Goal: Transaction & Acquisition: Book appointment/travel/reservation

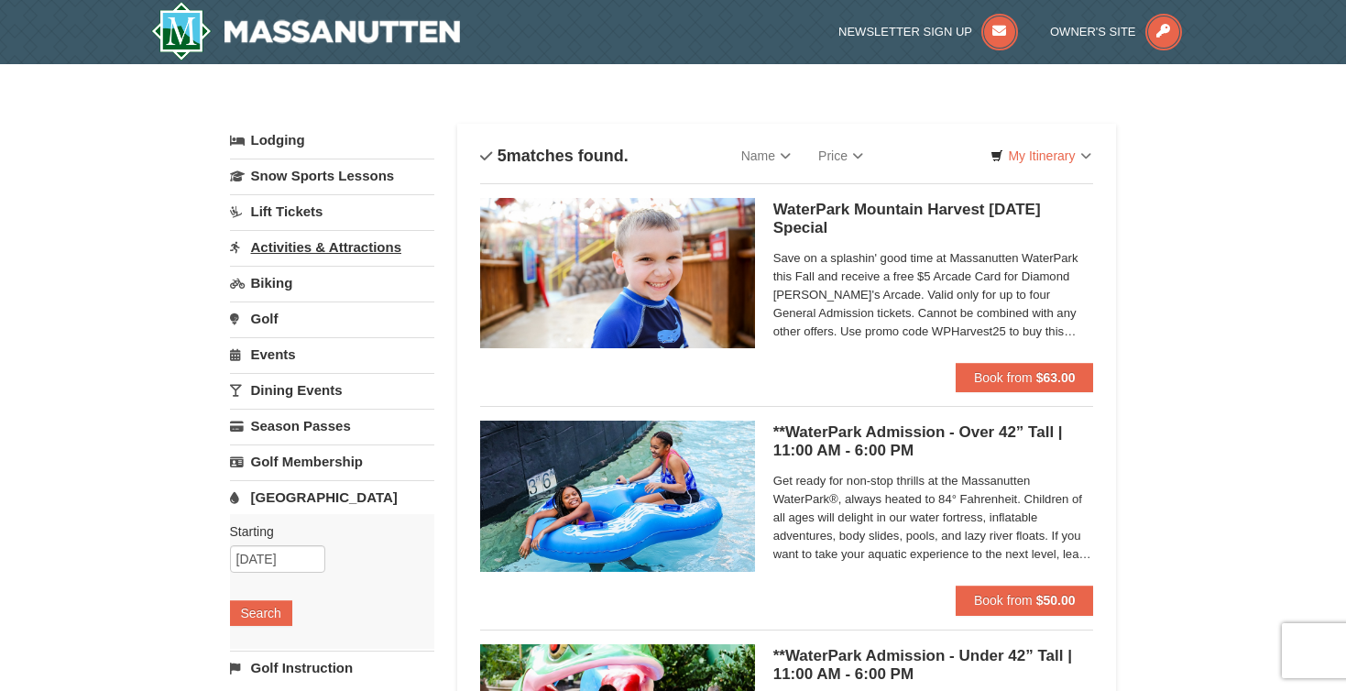
click at [299, 244] on link "Activities & Attractions" at bounding box center [332, 247] width 204 height 34
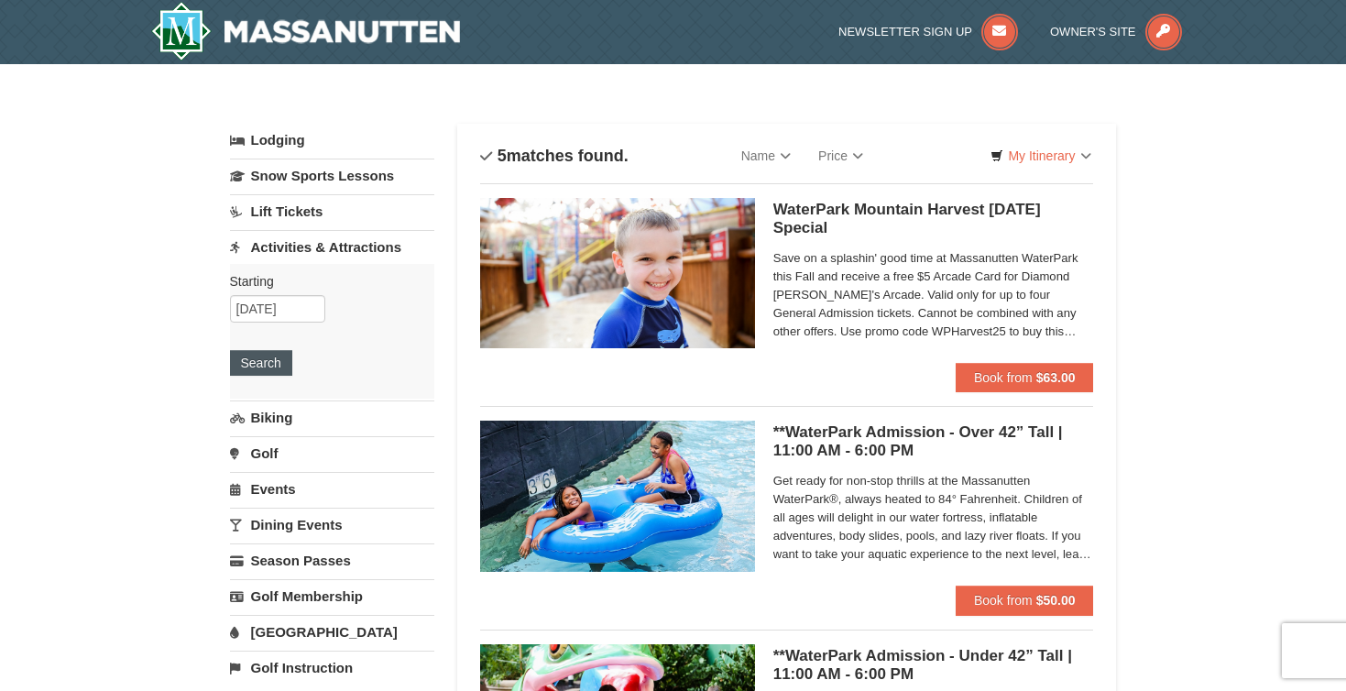
click at [262, 365] on button "Search" at bounding box center [261, 363] width 62 height 26
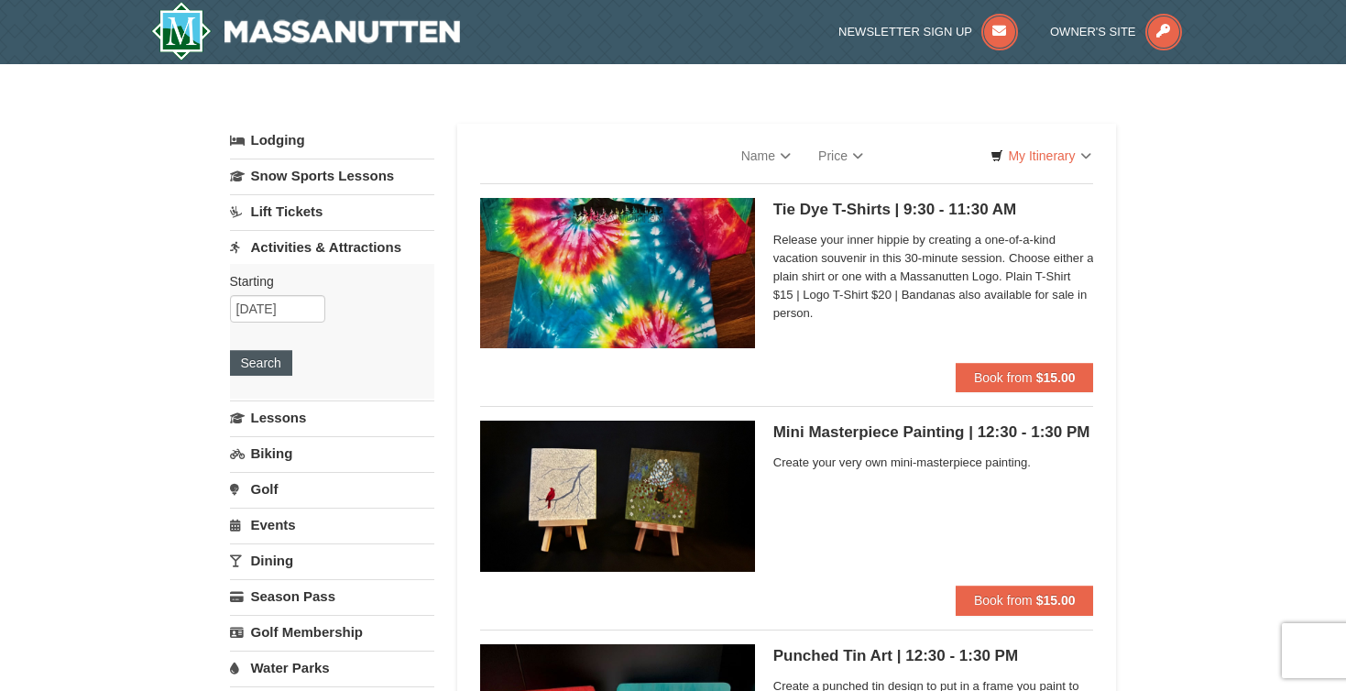
select select "10"
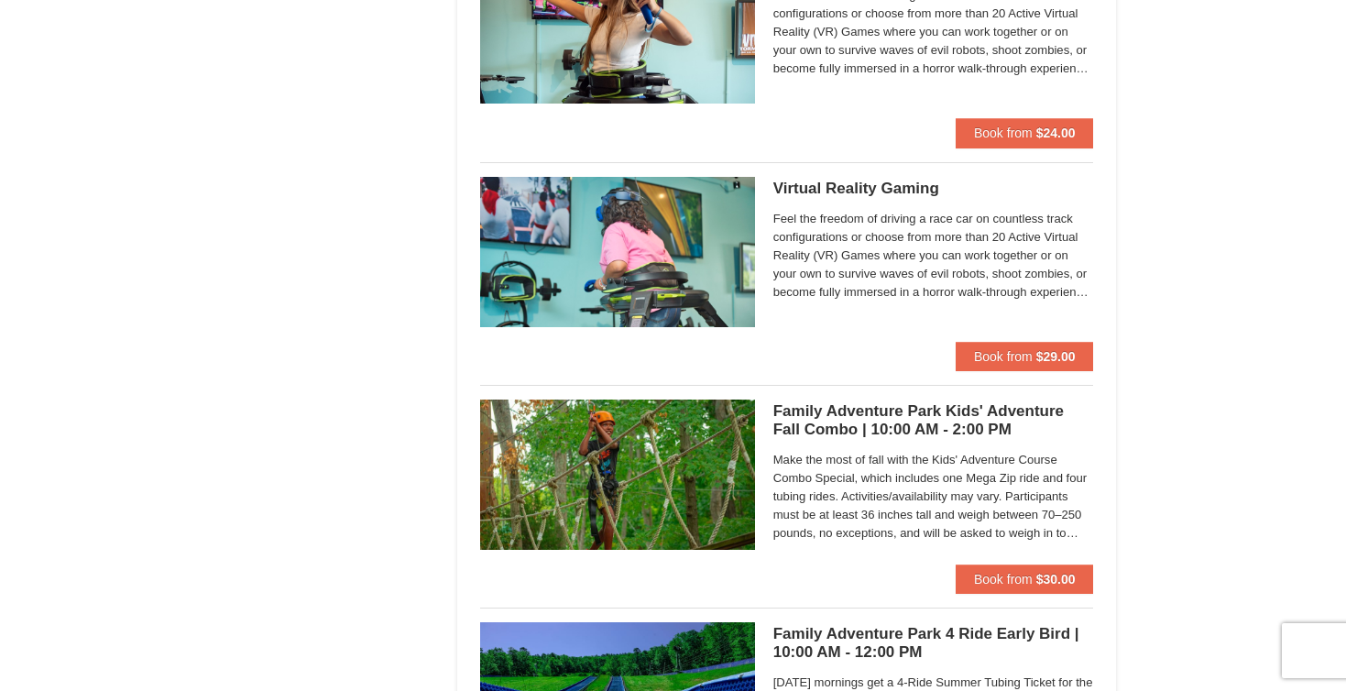
scroll to position [3579, 0]
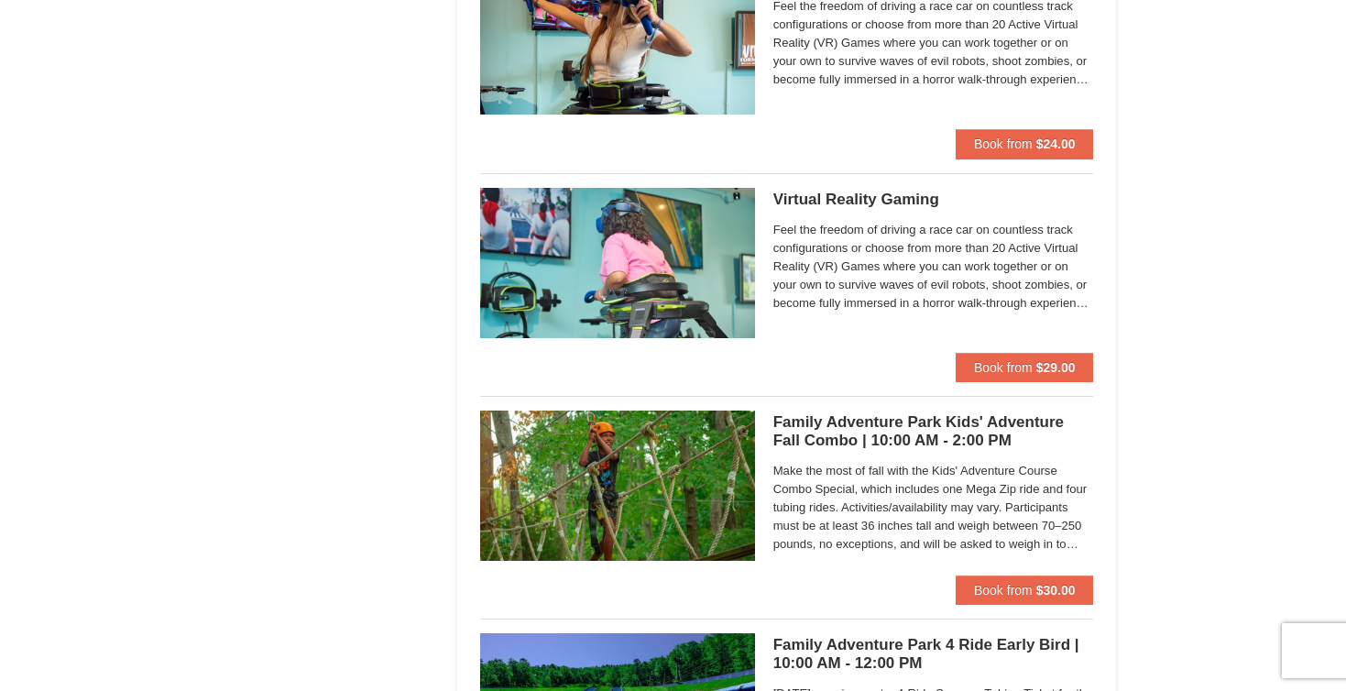
click at [971, 429] on h5 "Family Adventure Park Kids' Adventure Fall Combo | 10:00 AM - 2:00 PM Massanutt…" at bounding box center [933, 431] width 321 height 37
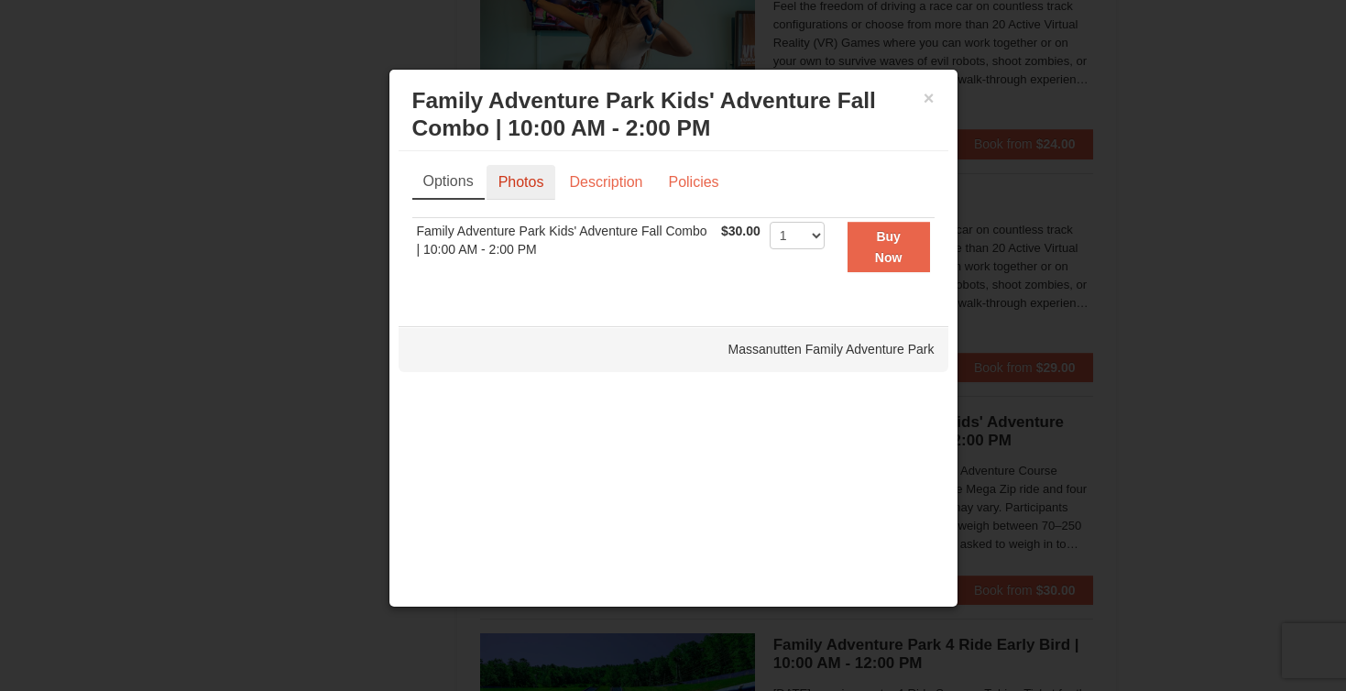
click at [525, 190] on link "Photos" at bounding box center [522, 182] width 70 height 35
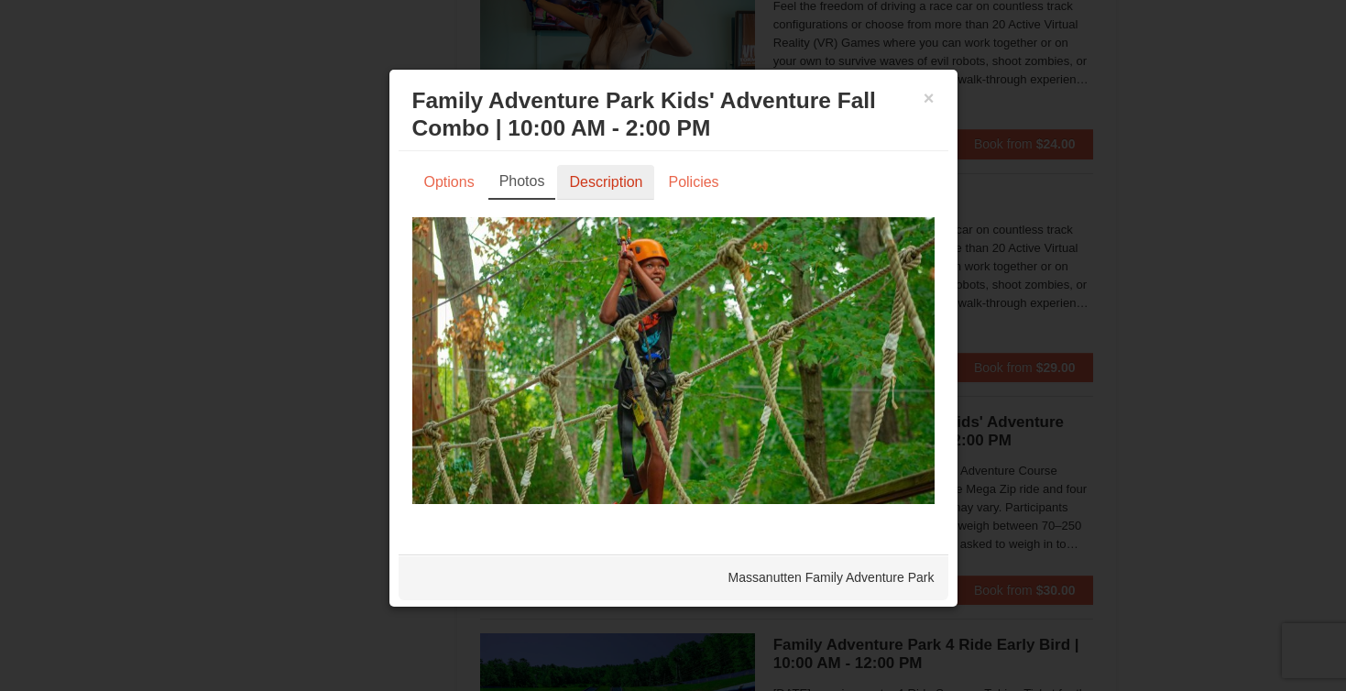
click at [594, 187] on link "Description" at bounding box center [605, 182] width 97 height 35
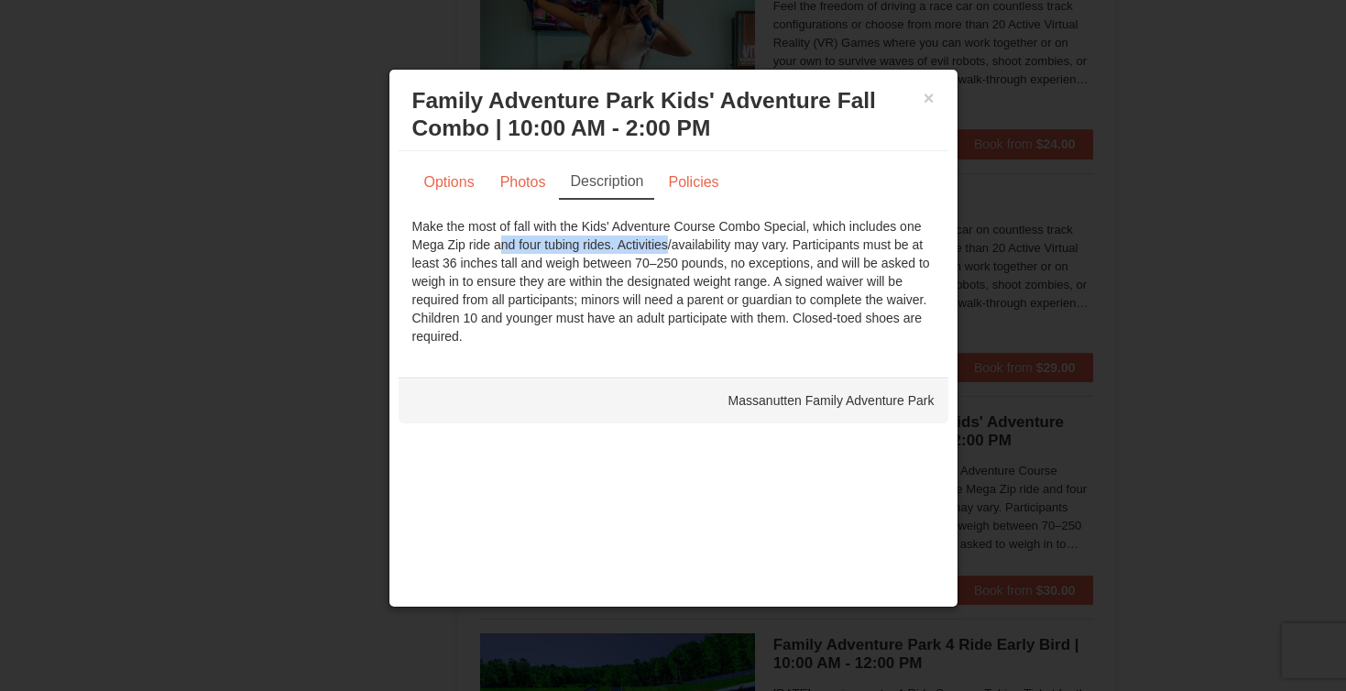
drag, startPoint x: 432, startPoint y: 244, endPoint x: 606, endPoint y: 251, distance: 173.3
click at [606, 251] on div "Make the most of fall with the Kids' Adventure Course Combo Special, which incl…" at bounding box center [673, 281] width 522 height 128
drag, startPoint x: 628, startPoint y: 261, endPoint x: 820, endPoint y: 269, distance: 192.6
click at [820, 270] on div "Make the most of fall with the Kids' Adventure Course Combo Special, which incl…" at bounding box center [673, 281] width 522 height 128
click at [704, 178] on link "Policies" at bounding box center [693, 182] width 74 height 35
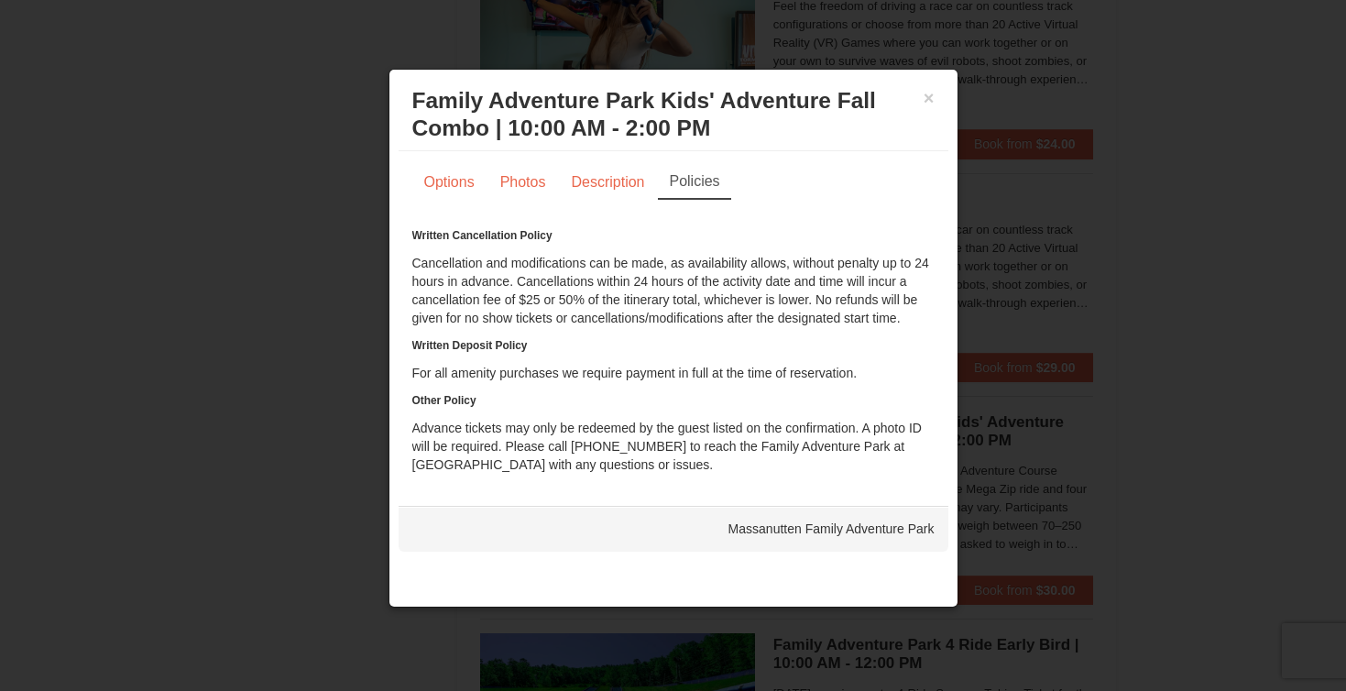
click at [935, 96] on div "× Family Adventure Park Kids' Adventure Fall Combo | 10:00 AM - 2:00 PM Massanu…" at bounding box center [674, 115] width 550 height 72
click at [926, 101] on button "×" at bounding box center [929, 98] width 11 height 18
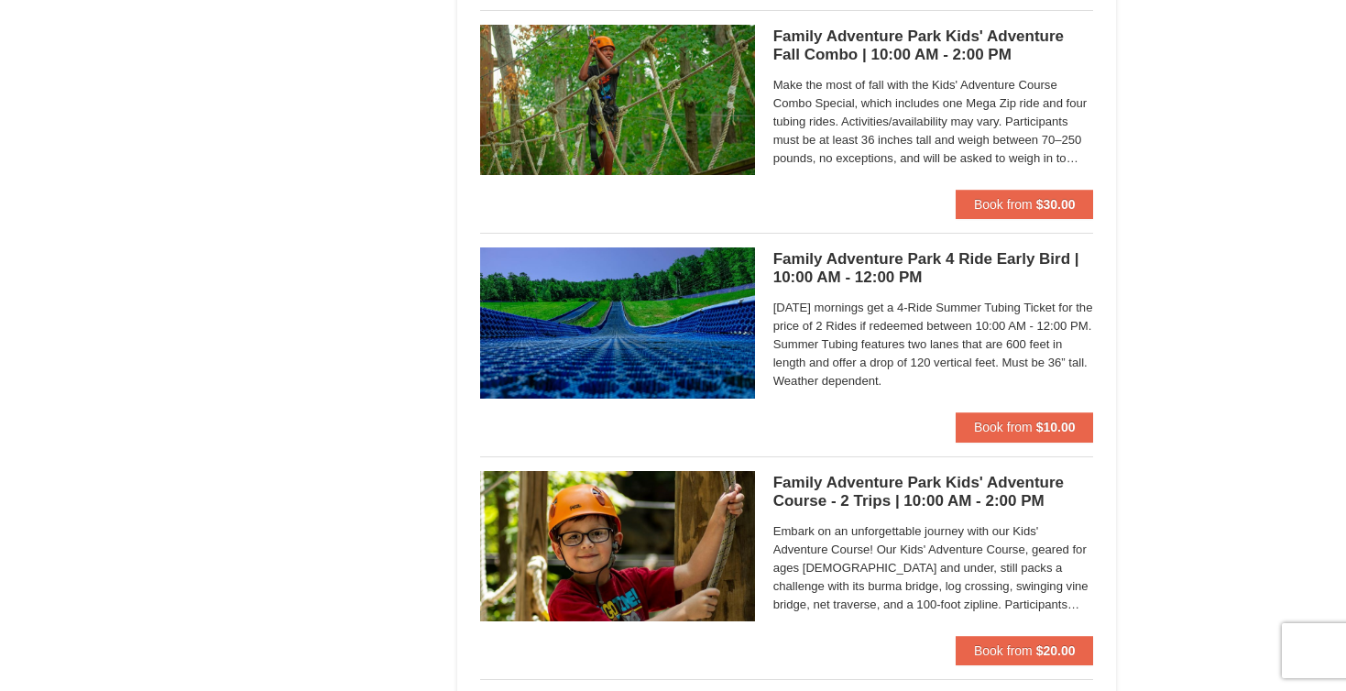
scroll to position [3980, 0]
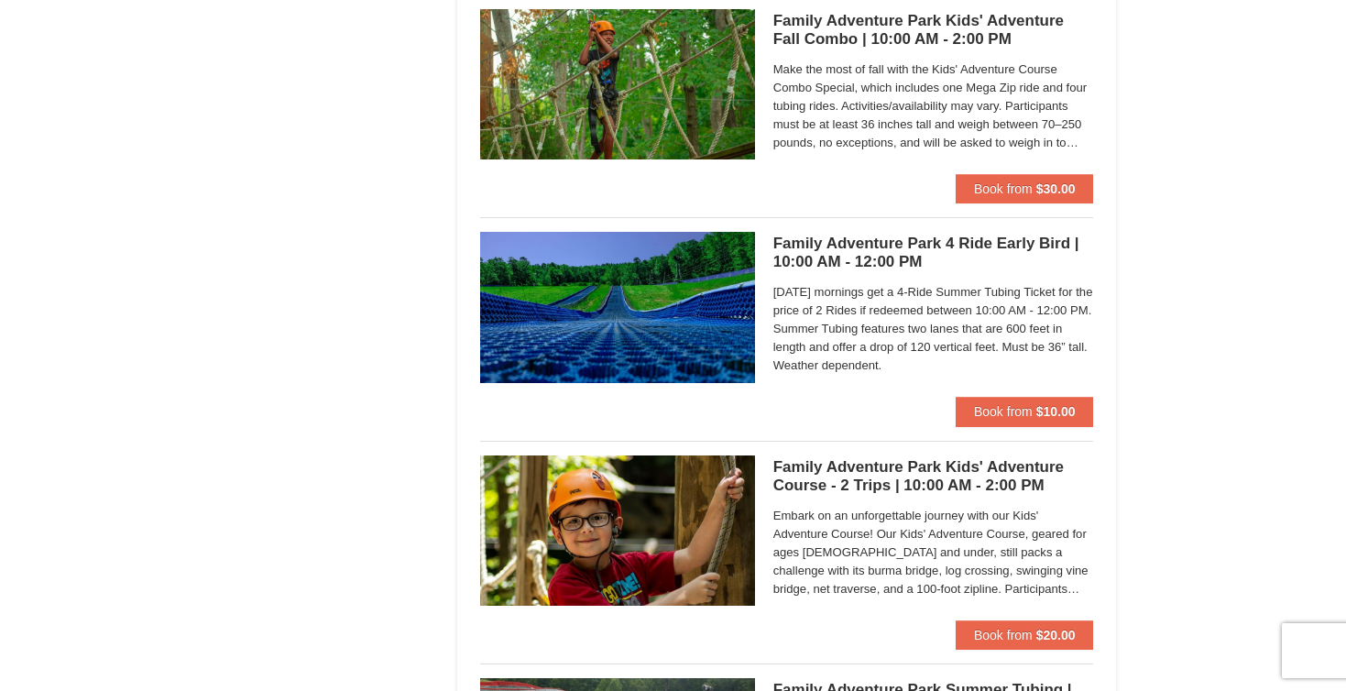
click at [803, 458] on h5 "Family Adventure Park Kids' Adventure Course - 2 Trips | 10:00 AM - 2:00 PM Mas…" at bounding box center [933, 476] width 321 height 37
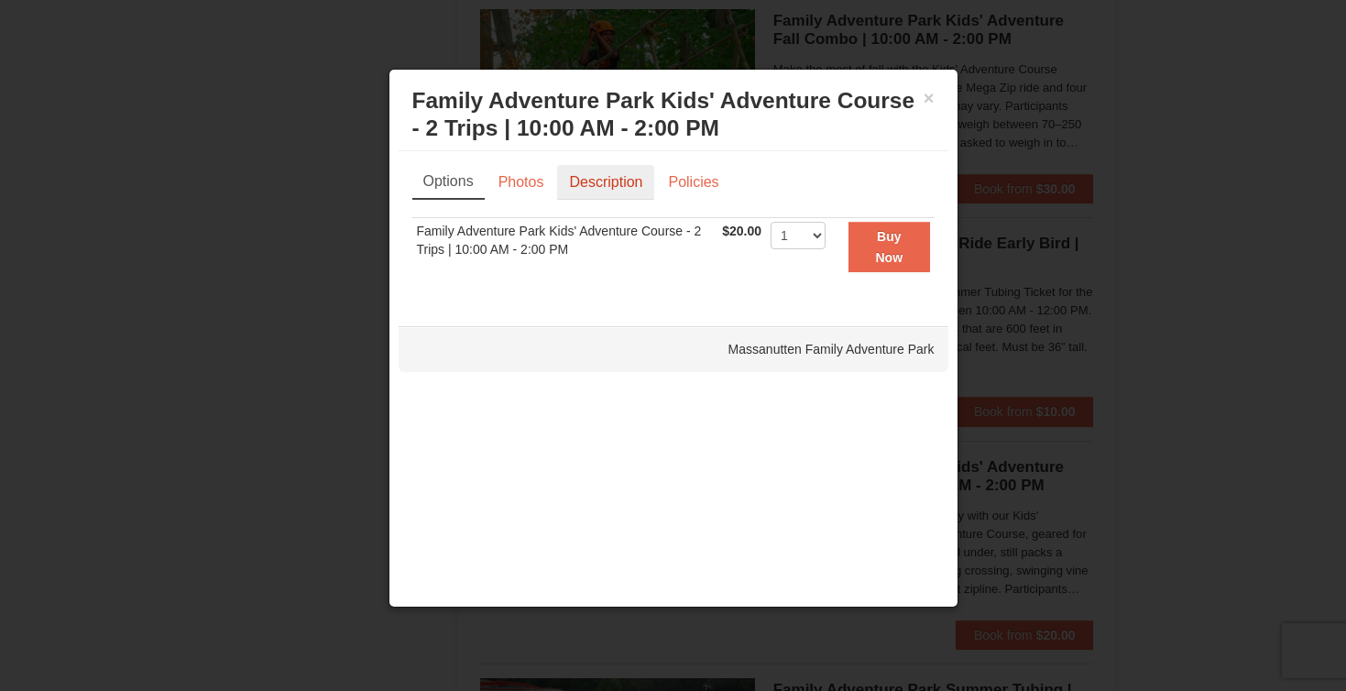
click at [613, 179] on link "Description" at bounding box center [605, 182] width 97 height 35
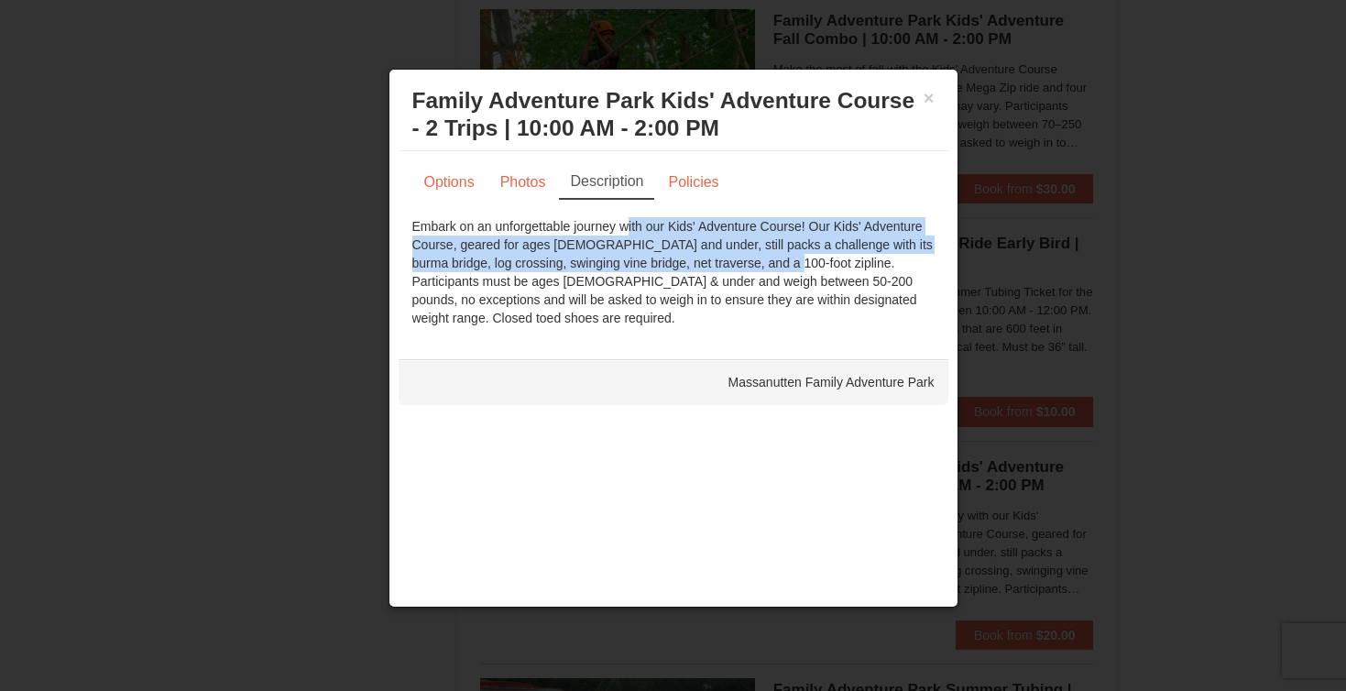
drag, startPoint x: 552, startPoint y: 232, endPoint x: 722, endPoint y: 253, distance: 170.8
click at [722, 253] on div "Embark on an unforgettable journey with our Kids' Adventure Course! Our Kids' A…" at bounding box center [673, 272] width 522 height 110
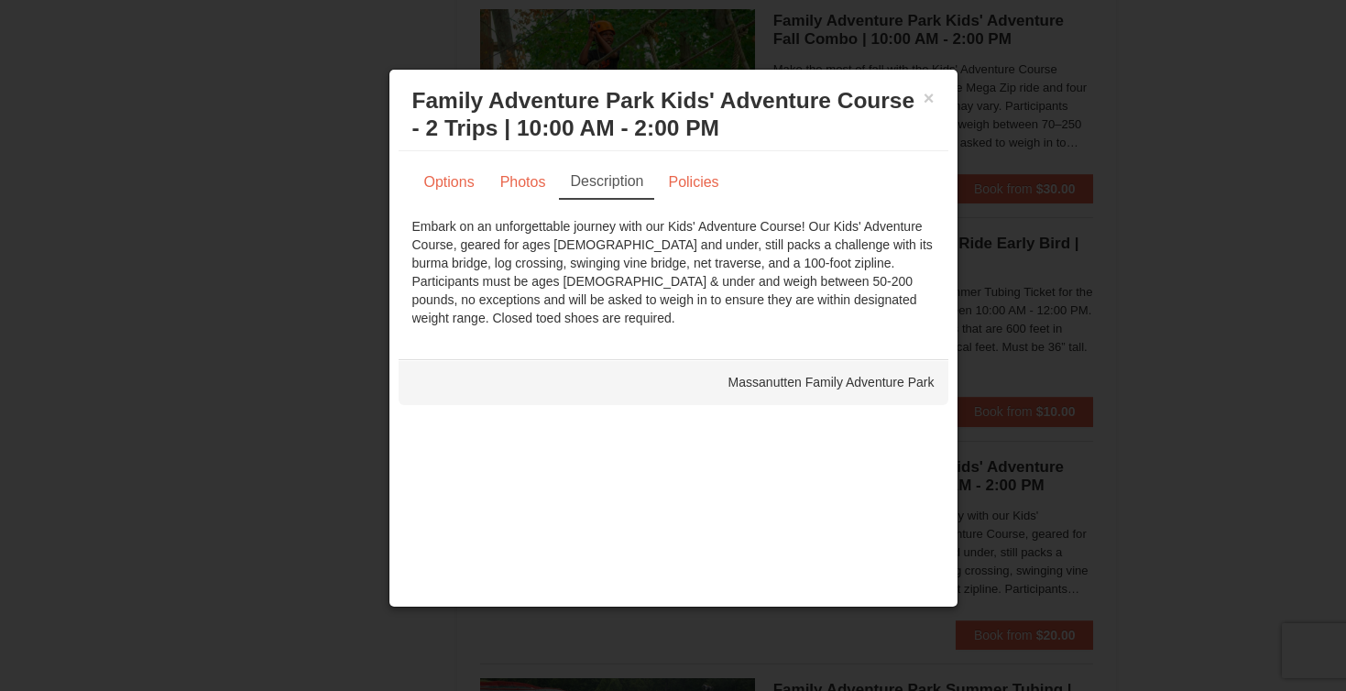
click at [746, 299] on div "Embark on an unforgettable journey with our Kids' Adventure Course! Our Kids' A…" at bounding box center [673, 272] width 522 height 110
drag, startPoint x: 459, startPoint y: 264, endPoint x: 584, endPoint y: 269, distance: 124.7
click at [584, 269] on div "Embark on an unforgettable journey with our Kids' Adventure Course! Our Kids' A…" at bounding box center [673, 272] width 522 height 110
click at [683, 321] on div "Embark on an unforgettable journey with our Kids' Adventure Course! Our Kids' A…" at bounding box center [673, 272] width 522 height 110
drag, startPoint x: 621, startPoint y: 278, endPoint x: 681, endPoint y: 280, distance: 59.6
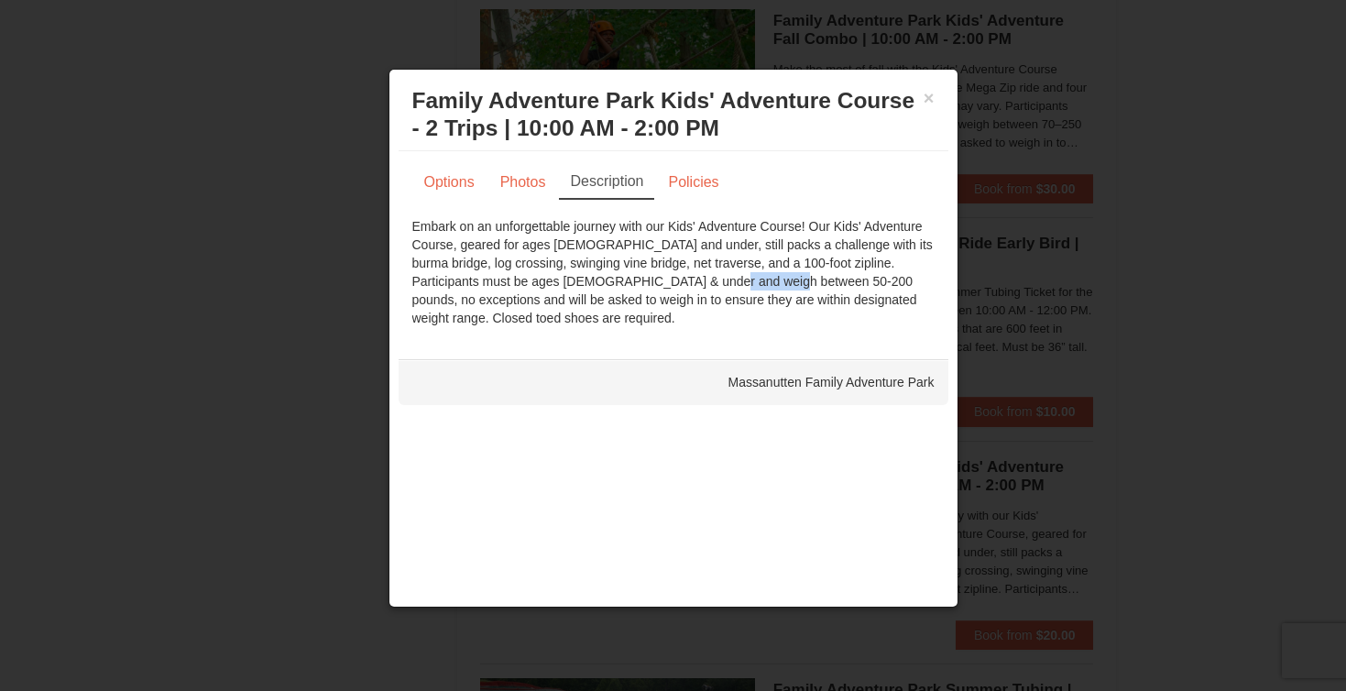
click at [681, 280] on div "Embark on an unforgettable journey with our Kids' Adventure Course! Our Kids' A…" at bounding box center [673, 272] width 522 height 110
click at [924, 101] on button "×" at bounding box center [929, 98] width 11 height 18
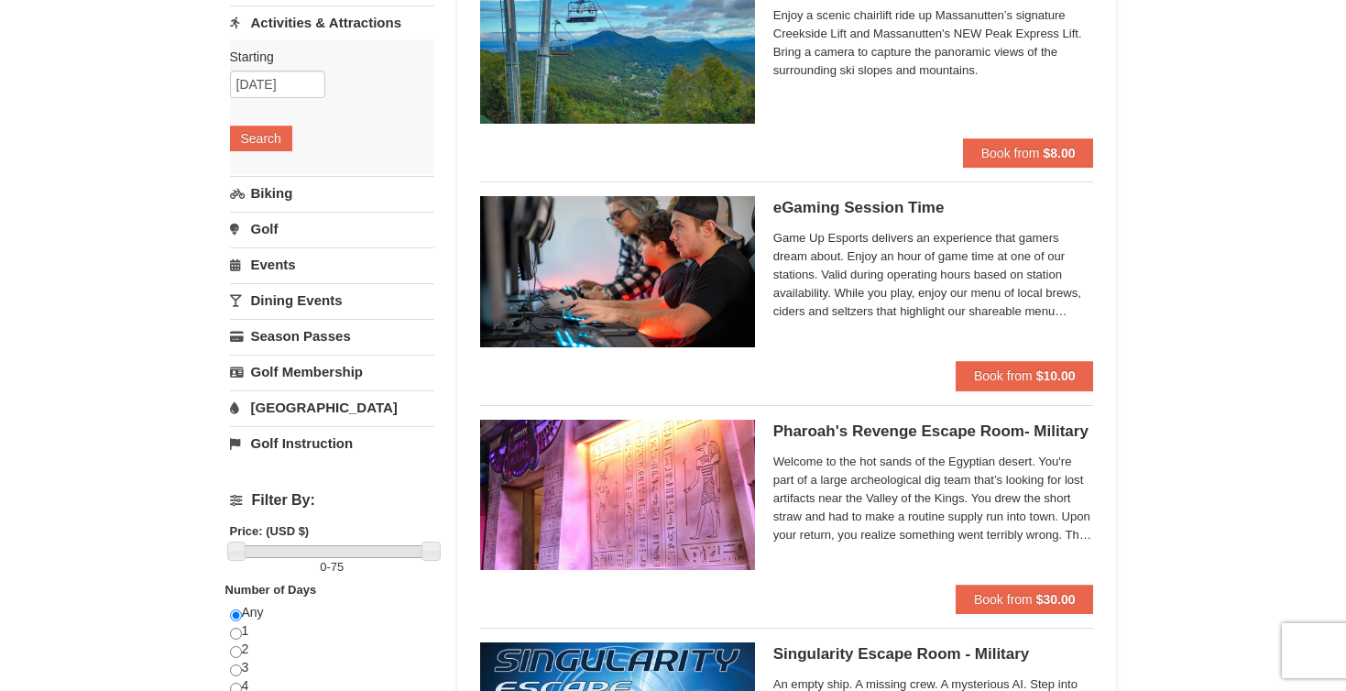
scroll to position [225, 0]
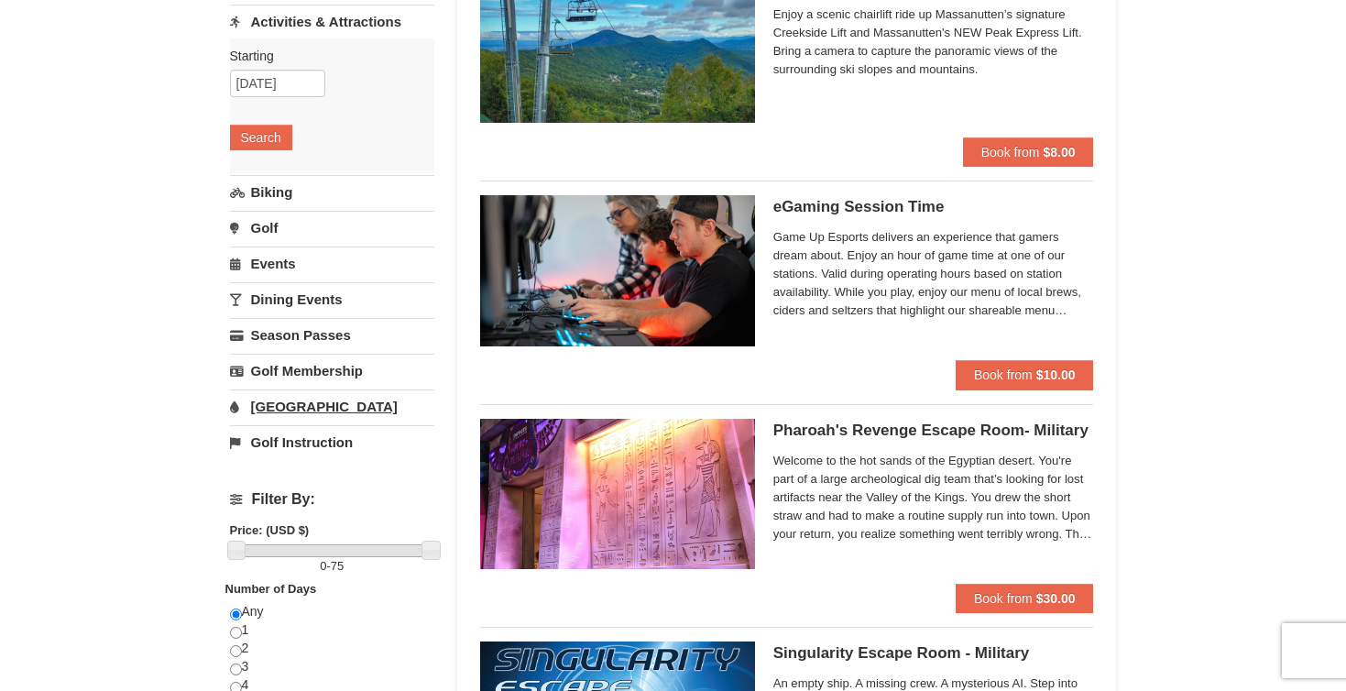
click at [282, 401] on link "[GEOGRAPHIC_DATA]" at bounding box center [332, 406] width 204 height 34
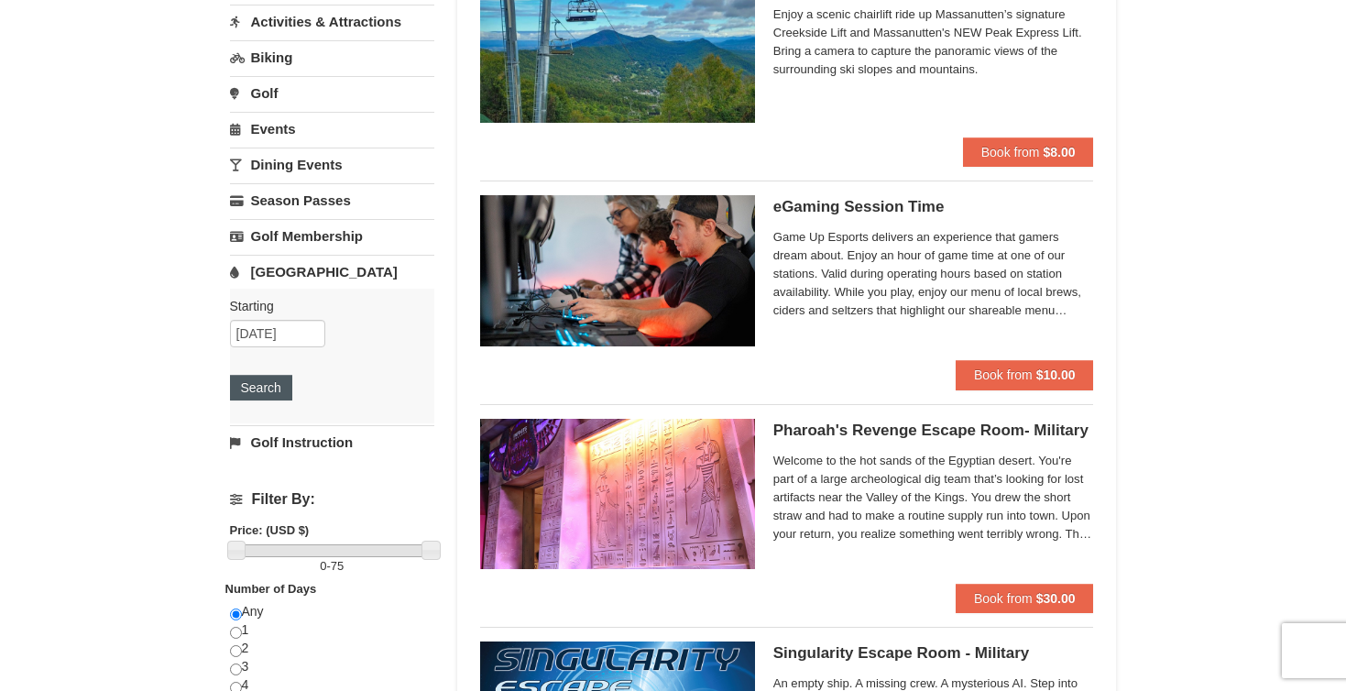
click at [268, 396] on button "Search" at bounding box center [261, 388] width 62 height 26
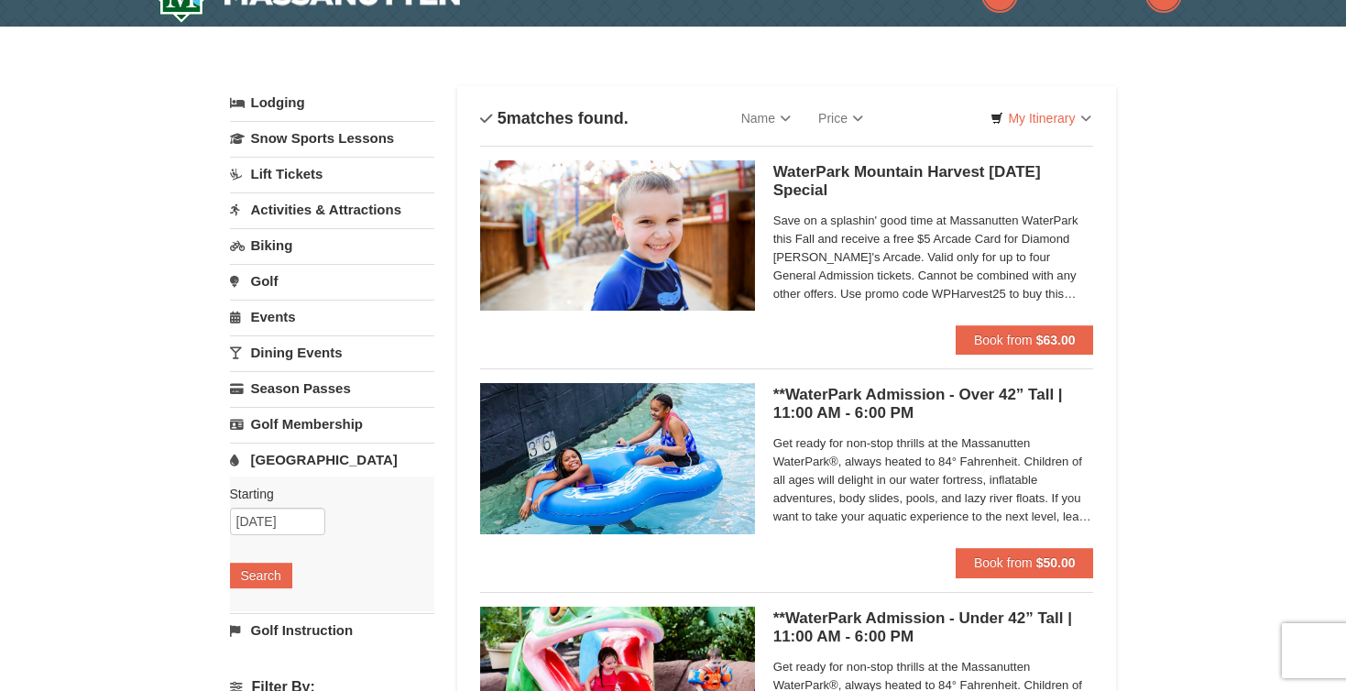
scroll to position [37, 0]
click at [1041, 291] on span "Save on a splashin' good time at Massanutten WaterPark this Fall and receive a …" at bounding box center [933, 259] width 321 height 92
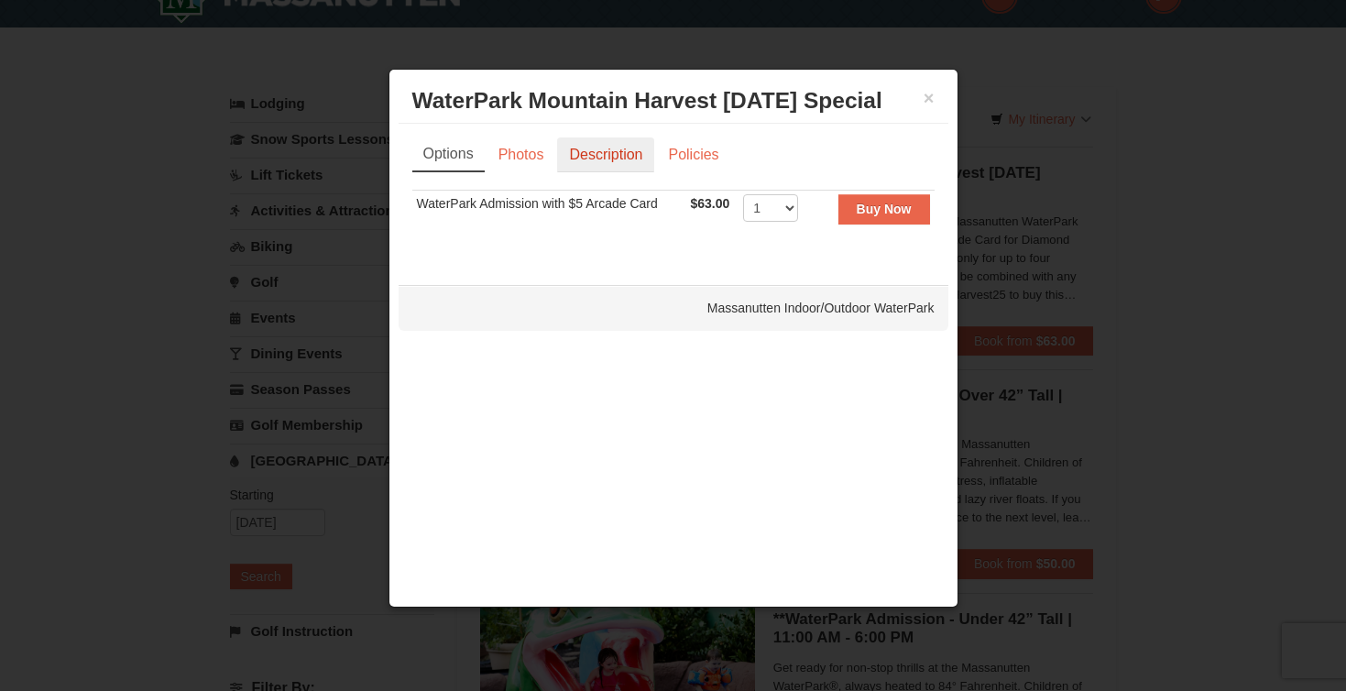
click at [624, 165] on link "Description" at bounding box center [605, 154] width 97 height 35
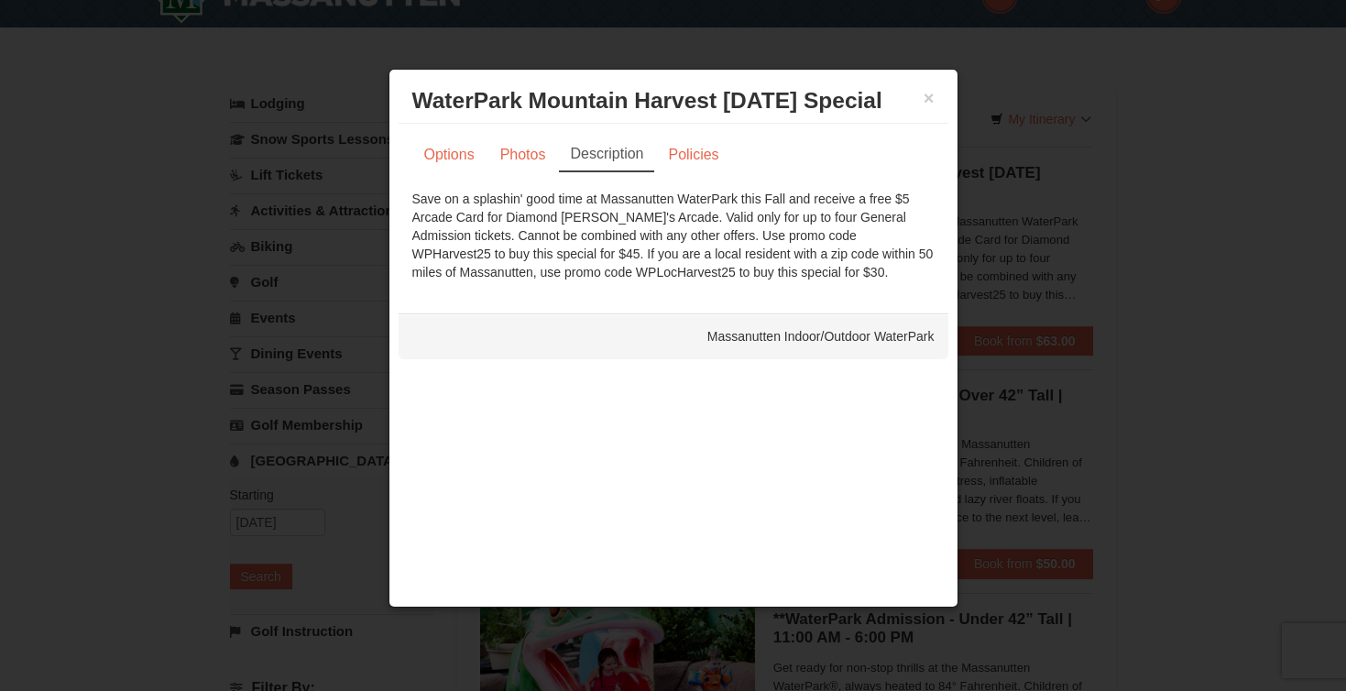
click at [921, 104] on h3 "WaterPark Mountain Harvest Sunday Special Massanutten Indoor/Outdoor WaterPark" at bounding box center [673, 100] width 522 height 27
click at [929, 101] on button "×" at bounding box center [929, 98] width 11 height 18
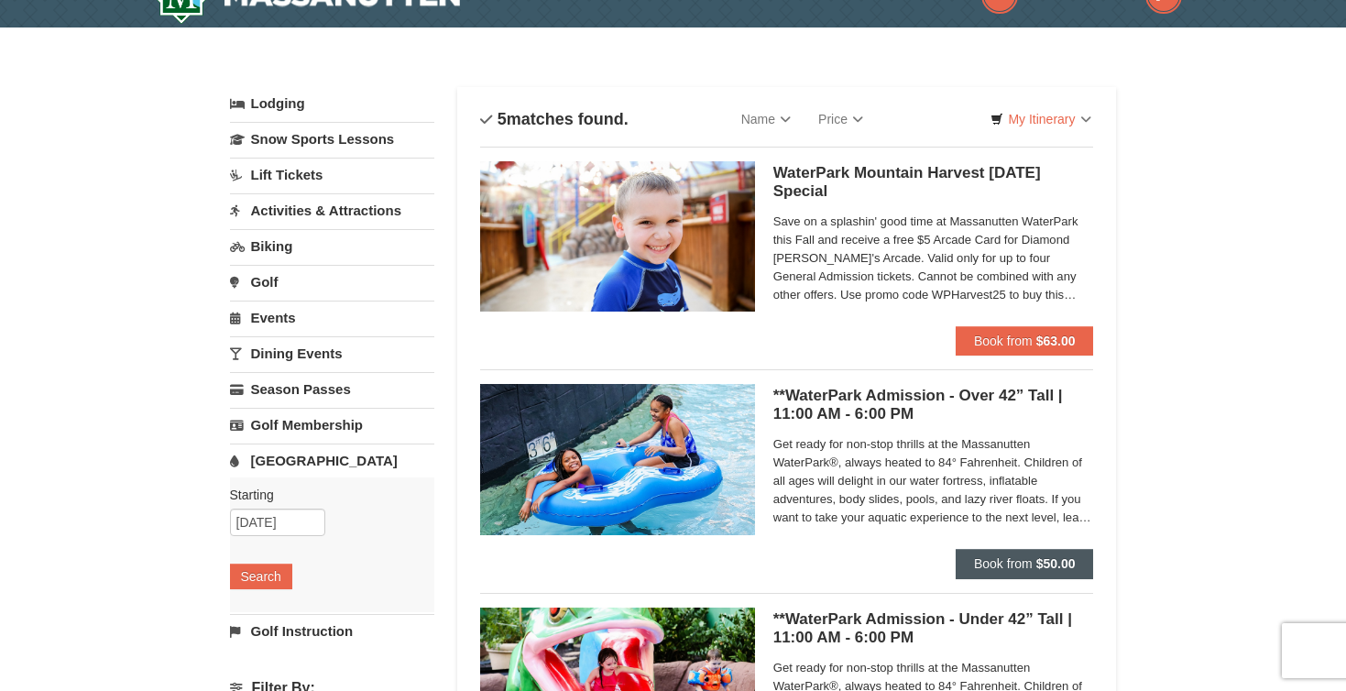
click at [985, 564] on span "Book from" at bounding box center [1003, 563] width 59 height 15
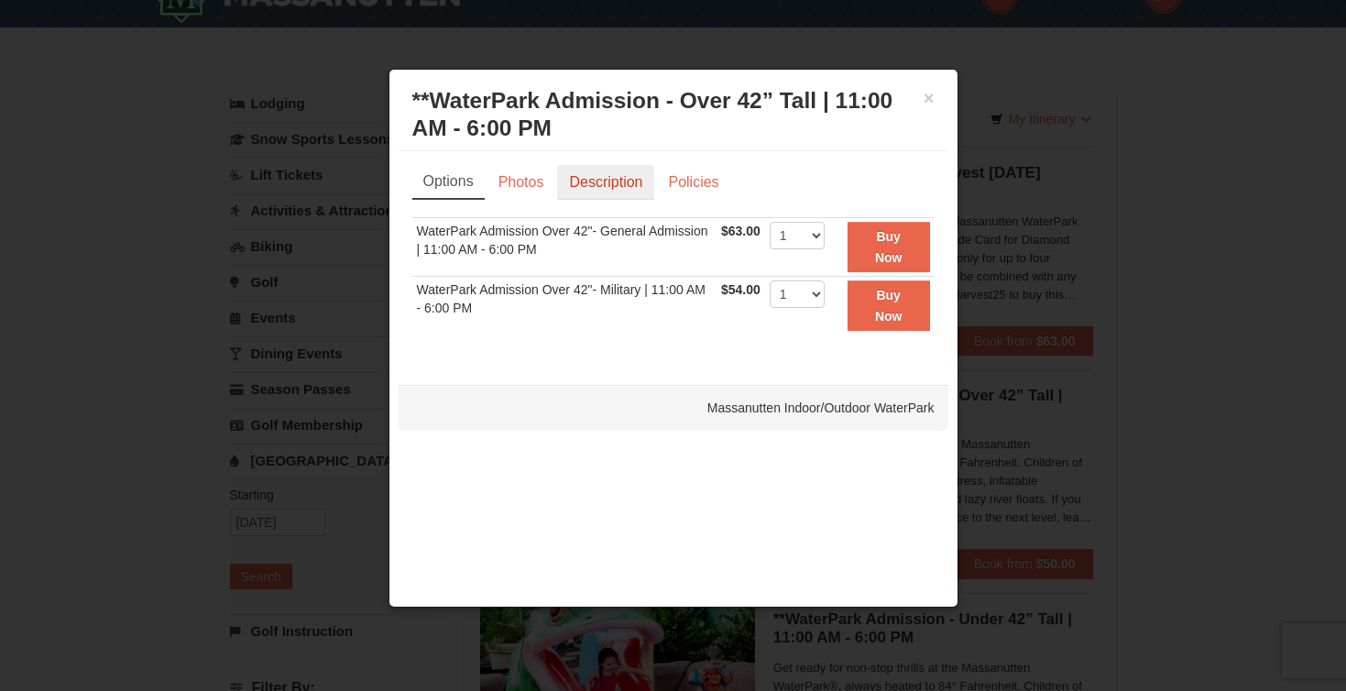
click at [612, 186] on link "Description" at bounding box center [605, 182] width 97 height 35
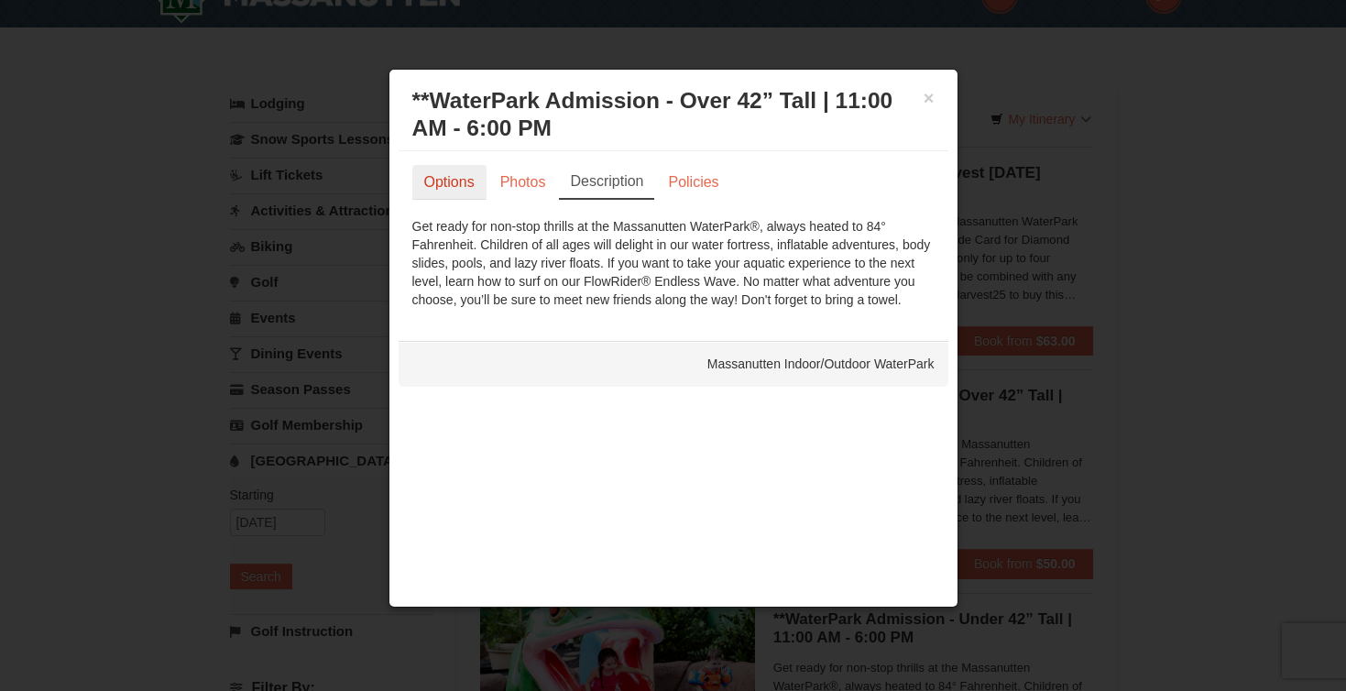
click at [462, 188] on link "Options" at bounding box center [449, 182] width 74 height 35
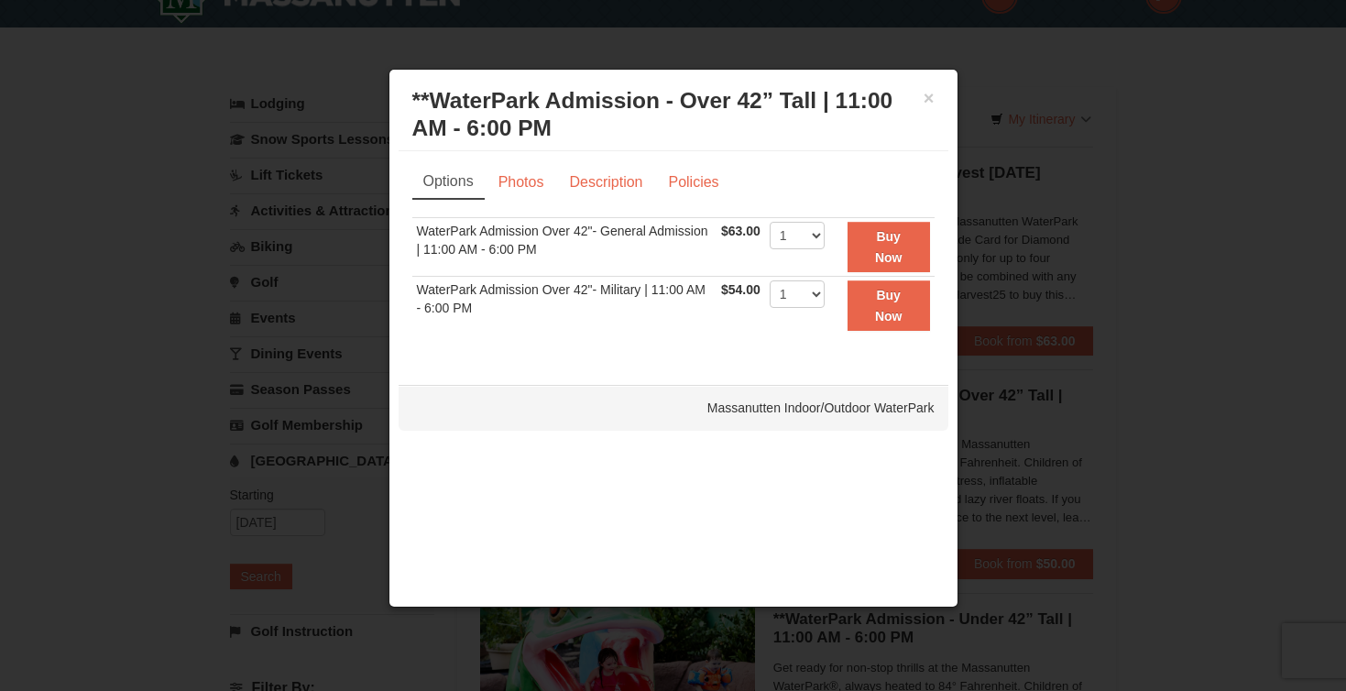
click at [920, 101] on h3 "**WaterPark Admission - Over 42” Tall | 11:00 AM - 6:00 PM Massanutten Indoor/O…" at bounding box center [673, 114] width 522 height 55
click at [926, 101] on button "×" at bounding box center [929, 98] width 11 height 18
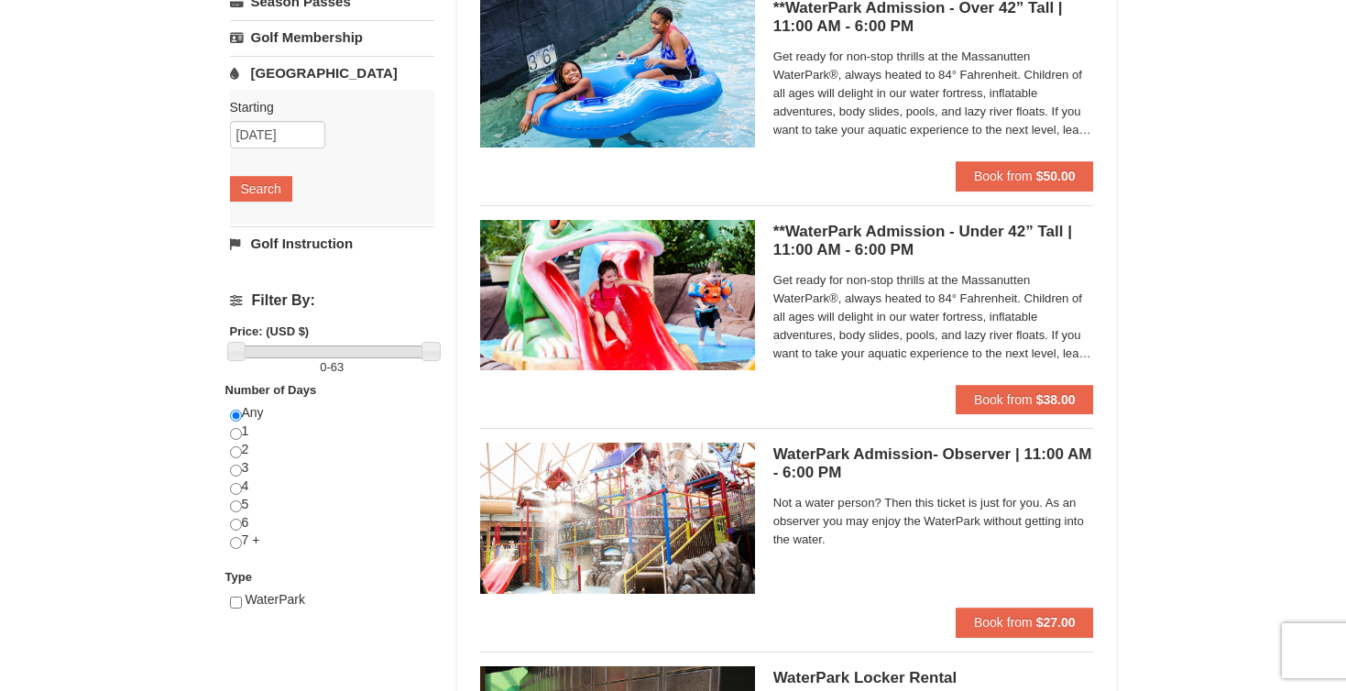
scroll to position [427, 0]
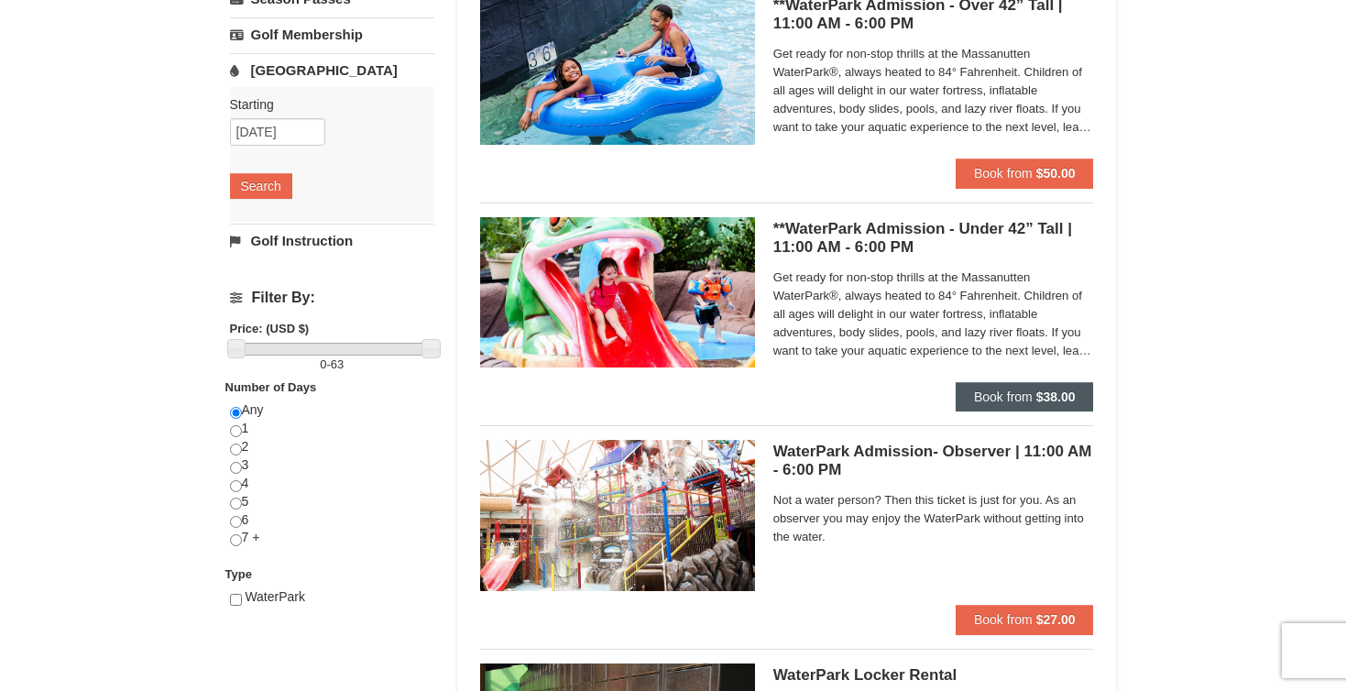
click at [998, 389] on span "Book from" at bounding box center [1003, 396] width 59 height 15
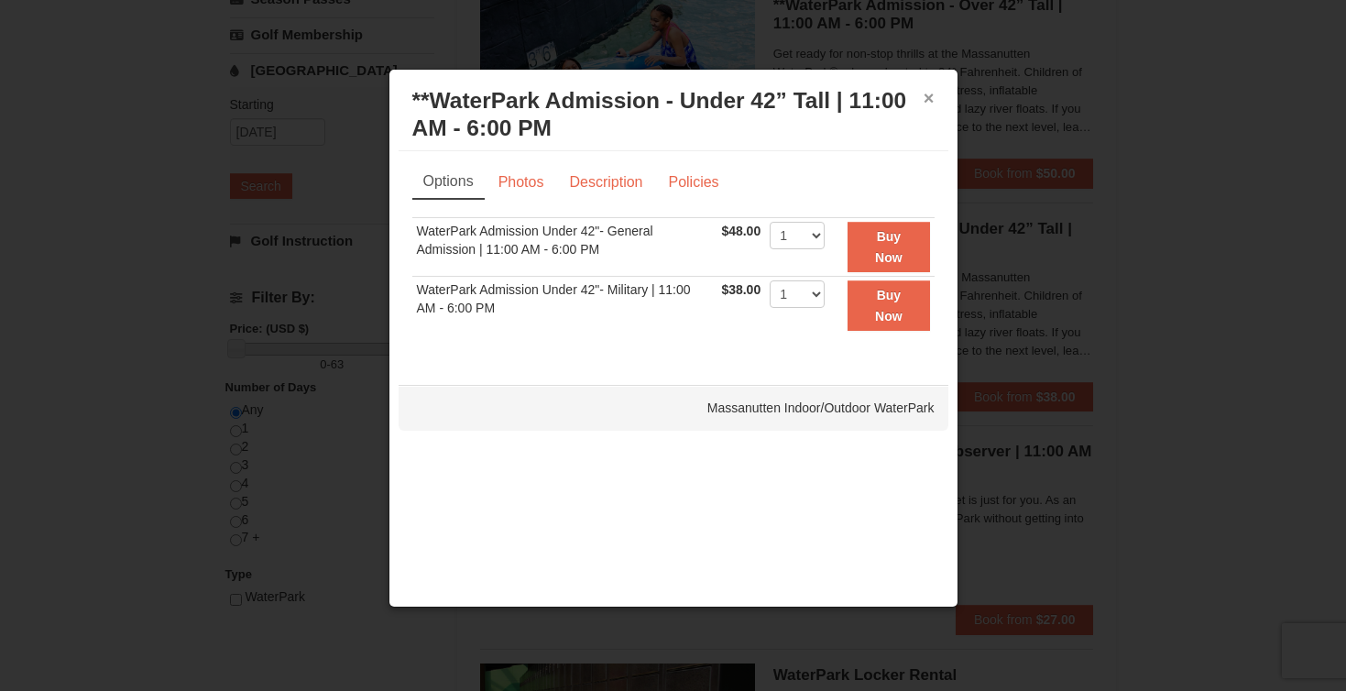
click at [924, 104] on button "×" at bounding box center [929, 98] width 11 height 18
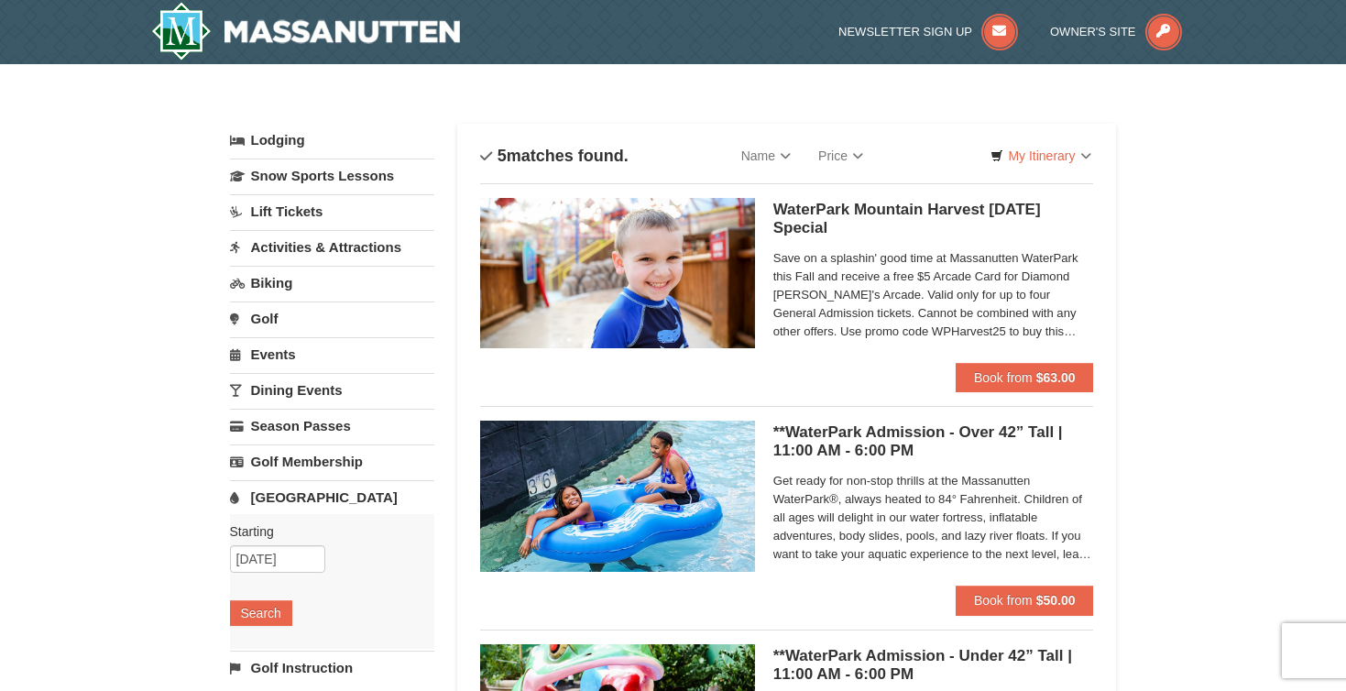
scroll to position [0, 0]
